Goal: Use online tool/utility: Utilize a website feature to perform a specific function

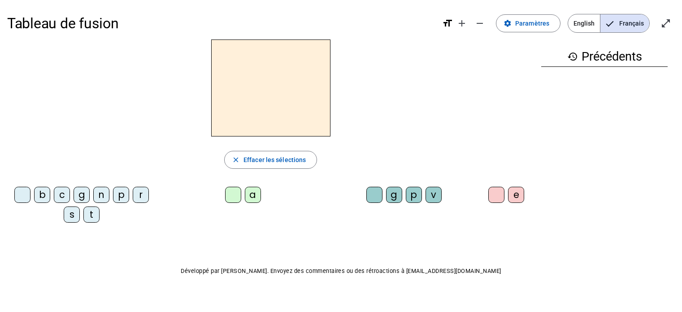
scroll to position [11, 0]
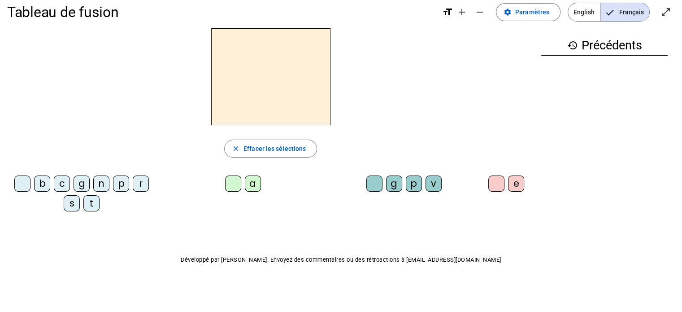
click at [144, 177] on div "r" at bounding box center [141, 183] width 16 height 16
click at [257, 183] on div "a" at bounding box center [253, 183] width 16 height 16
click at [393, 183] on div "g" at bounding box center [394, 183] width 16 height 16
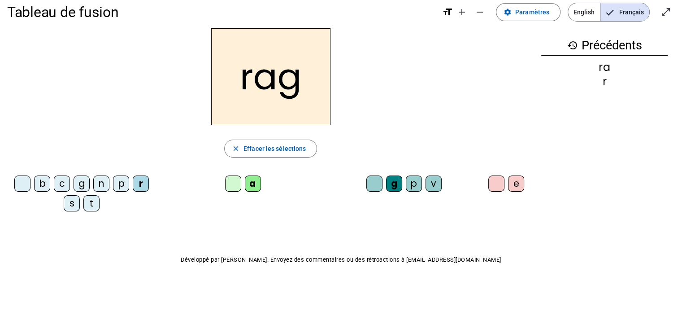
click at [517, 183] on div "e" at bounding box center [516, 183] width 16 height 16
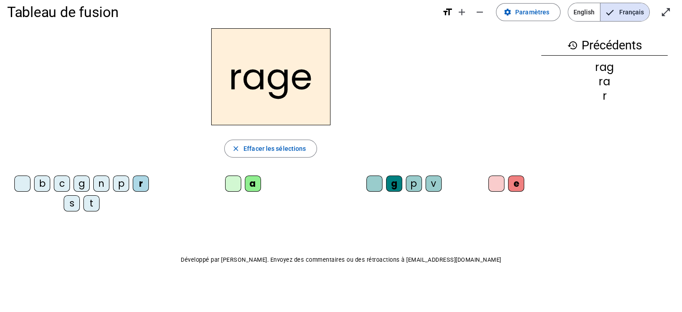
click at [433, 186] on div "v" at bounding box center [434, 183] width 16 height 16
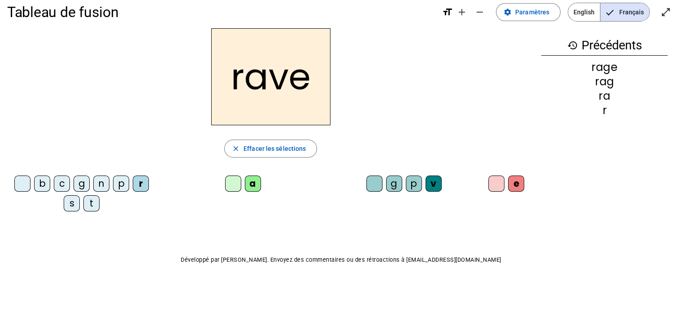
click at [40, 178] on div "b" at bounding box center [42, 183] width 16 height 16
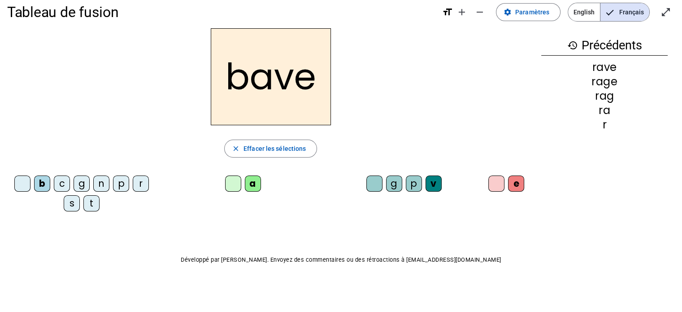
click at [83, 180] on div "g" at bounding box center [82, 183] width 16 height 16
click at [57, 186] on div "c" at bounding box center [62, 183] width 16 height 16
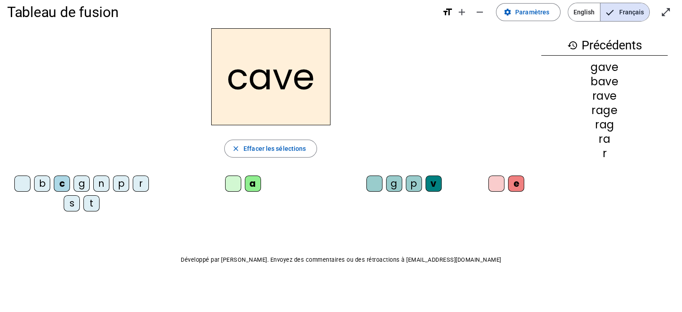
click at [412, 187] on div "p" at bounding box center [414, 183] width 16 height 16
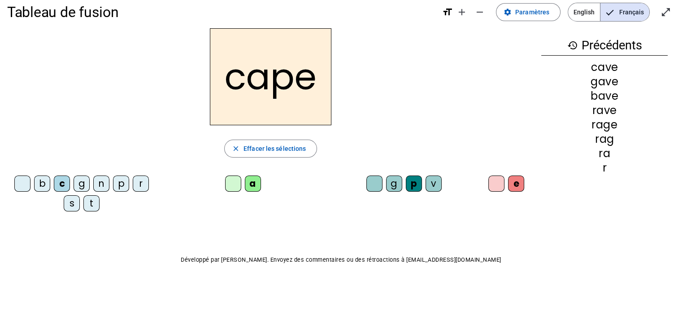
click at [397, 181] on div "g" at bounding box center [394, 183] width 16 height 16
click at [100, 185] on div "n" at bounding box center [101, 183] width 16 height 16
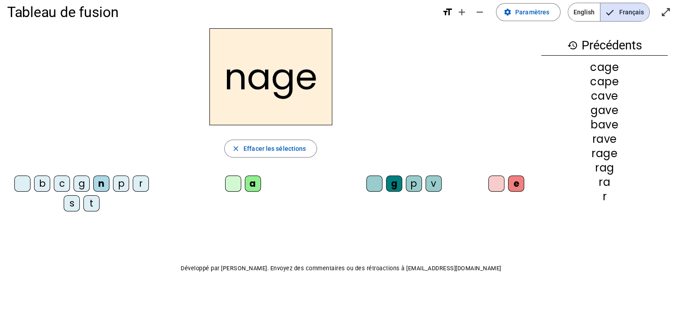
scroll to position [20, 0]
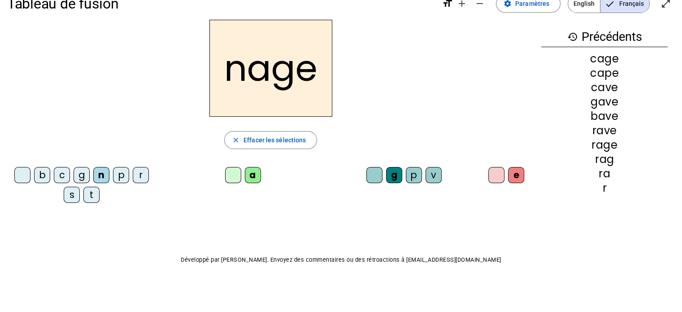
click at [114, 177] on div "p" at bounding box center [121, 175] width 16 height 16
click at [75, 191] on div "s" at bounding box center [72, 195] width 16 height 16
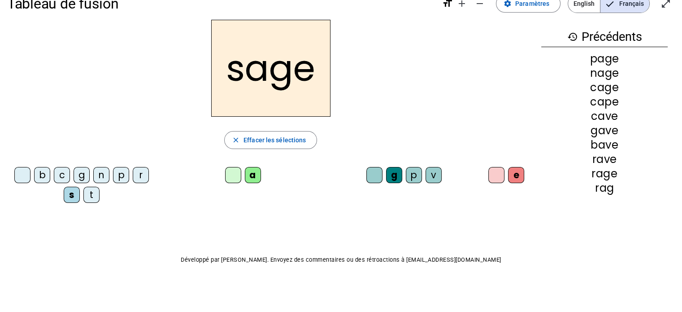
click at [412, 175] on div "p" at bounding box center [414, 175] width 16 height 16
click at [97, 195] on div "t" at bounding box center [91, 195] width 16 height 16
